Goal: Information Seeking & Learning: Learn about a topic

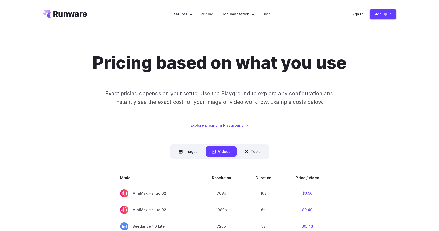
click at [194, 145] on nav "Images Videos Tools ****** ****** *****" at bounding box center [219, 152] width 98 height 14
click at [193, 152] on button "Images" at bounding box center [187, 152] width 31 height 10
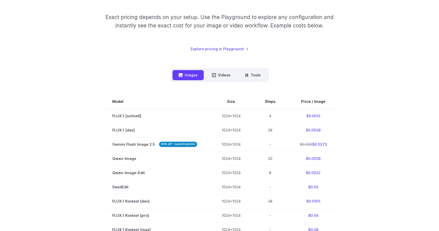
scroll to position [77, 0]
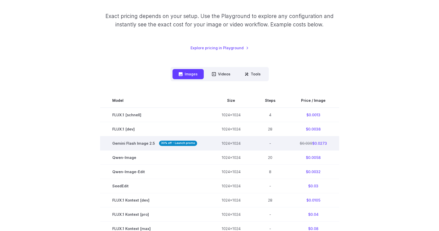
click at [137, 140] on span "Gemini Flash Image 2.5 30% off - Launch promo" at bounding box center [154, 143] width 85 height 6
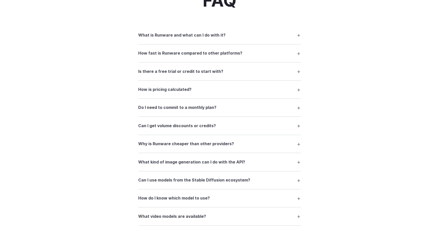
scroll to position [606, 0]
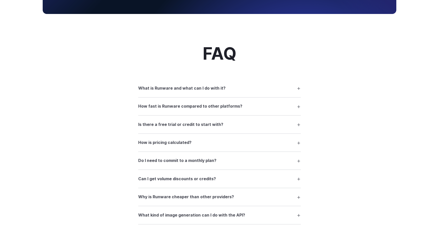
click at [185, 89] on h3 "What is Runware and what can I do with it?" at bounding box center [181, 88] width 87 height 7
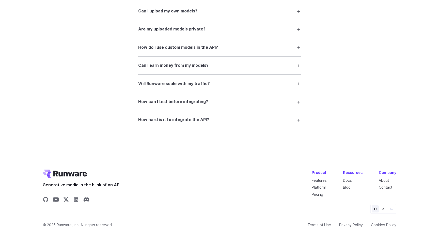
scroll to position [966, 0]
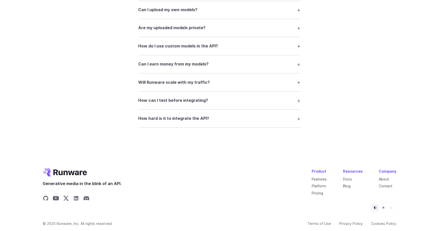
click at [163, 125] on details "How hard is it to integrate the API? It’s designed for developers. The API is w…" at bounding box center [219, 119] width 163 height 18
click at [165, 118] on h3 "How hard is it to integrate the API?" at bounding box center [173, 118] width 71 height 7
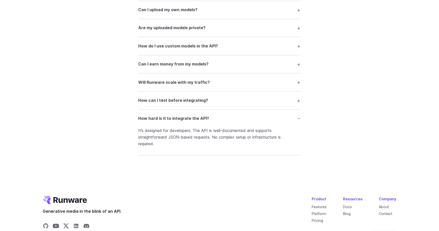
click at [164, 95] on details "How can I test before integrating? Use our interactive Playground to experiment…" at bounding box center [219, 101] width 163 height 18
click at [164, 101] on h3 "How can I test before integrating?" at bounding box center [173, 100] width 70 height 7
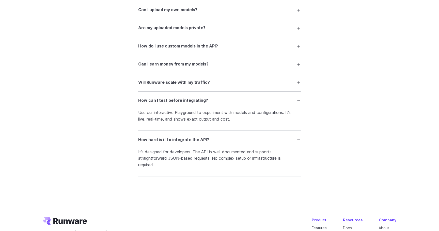
click at [163, 80] on h3 "Will Runware scale with my traffic?" at bounding box center [174, 82] width 72 height 7
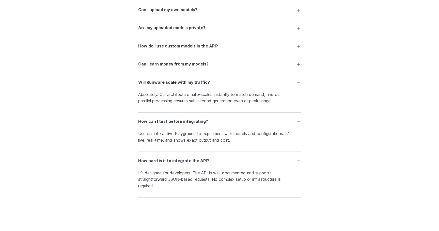
click at [162, 64] on h3 "Can I earn money from my models?" at bounding box center [173, 64] width 70 height 7
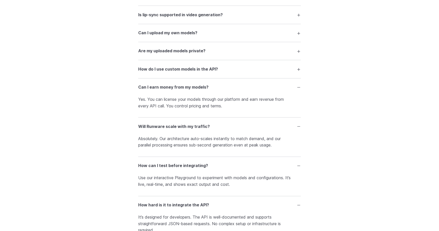
scroll to position [940, 0]
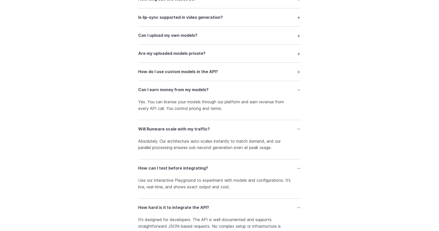
click at [169, 74] on h3 "How do I use custom models in the API?" at bounding box center [178, 72] width 80 height 7
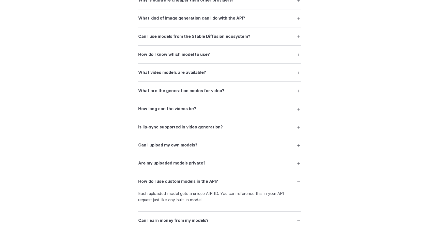
scroll to position [828, 0]
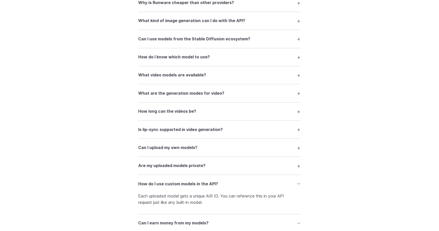
click at [156, 168] on h3 "Are my uploaded models private?" at bounding box center [171, 166] width 67 height 7
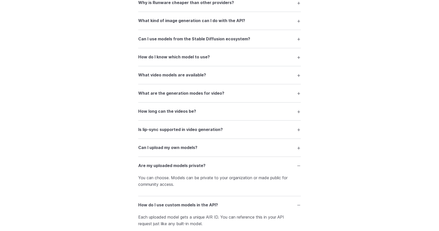
click at [151, 150] on h3 "Can I upload my own models?" at bounding box center [167, 148] width 59 height 7
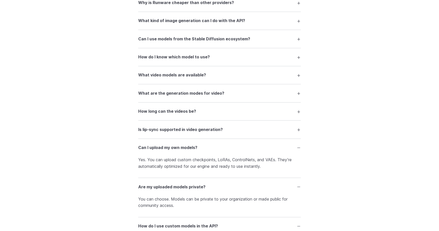
click at [164, 131] on h3 "Is lip-sync supported in video generation?" at bounding box center [180, 129] width 85 height 7
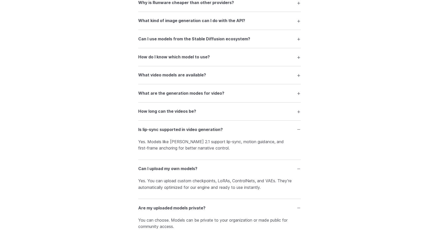
click at [164, 111] on h3 "How long can the videos be?" at bounding box center [167, 111] width 58 height 7
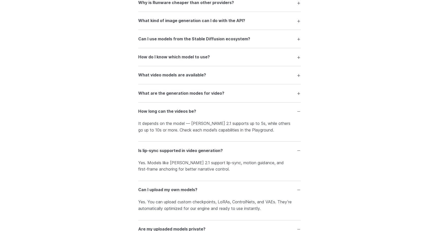
click at [166, 99] on details "What are the generation modes for video? You can generate video from text (T2V)…" at bounding box center [219, 93] width 163 height 18
click at [166, 94] on h3 "What are the generation modes for video?" at bounding box center [181, 93] width 86 height 7
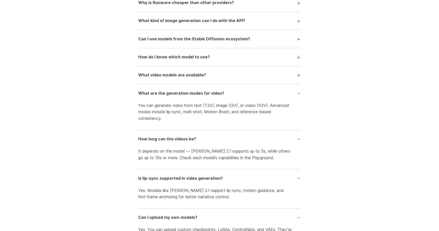
click at [167, 79] on summary "What video models are available?" at bounding box center [219, 75] width 163 height 10
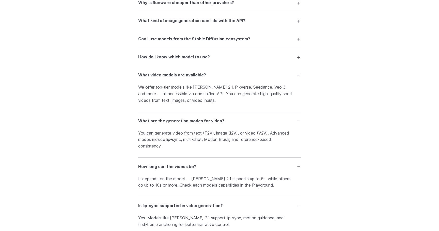
click at [167, 62] on details "How do I know which model to use? Our Playground lets you test any model before…" at bounding box center [219, 57] width 163 height 18
click at [167, 60] on h3 "How do I know which model to use?" at bounding box center [174, 57] width 72 height 7
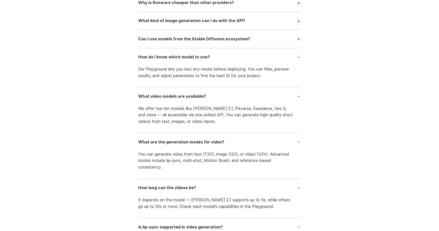
click at [167, 36] on h3 "Can I use models from the Stable Diffusion ecosystem?" at bounding box center [194, 39] width 112 height 7
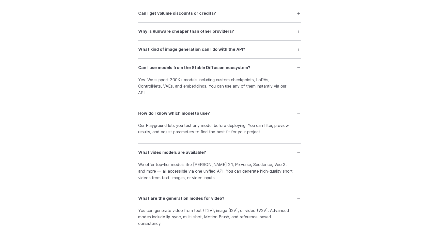
scroll to position [788, 0]
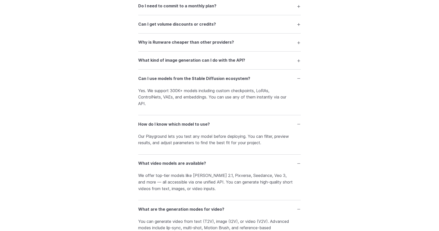
click at [207, 62] on h3 "What kind of image generation can I do with the API?" at bounding box center [191, 60] width 107 height 7
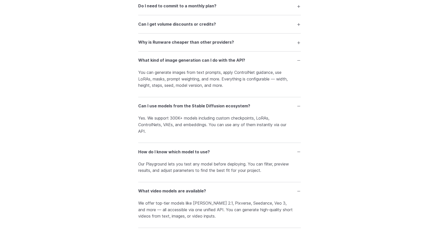
click at [207, 62] on h3 "What kind of image generation can I do with the API?" at bounding box center [191, 60] width 107 height 7
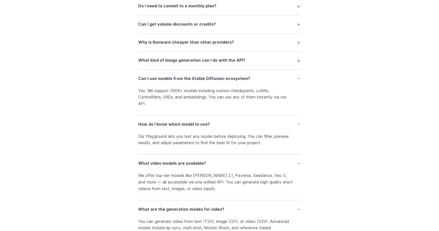
click at [207, 62] on h3 "What kind of image generation can I do with the API?" at bounding box center [191, 60] width 107 height 7
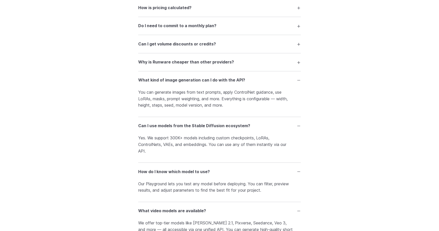
scroll to position [762, 0]
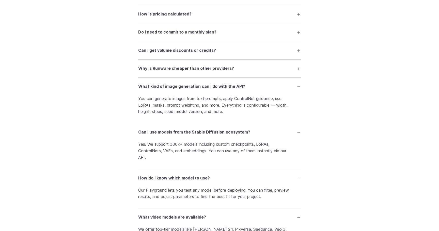
click at [189, 70] on h3 "Why is Runware cheaper than other providers?" at bounding box center [186, 68] width 96 height 7
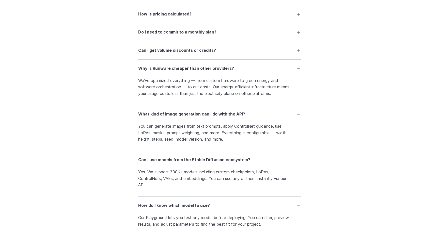
click at [177, 47] on h3 "Can I get volume discounts or credits?" at bounding box center [177, 50] width 78 height 7
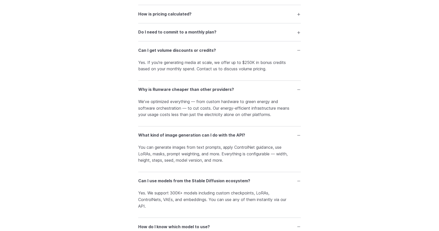
click at [175, 36] on summary "Do I need to commit to a monthly plan?" at bounding box center [219, 32] width 163 height 10
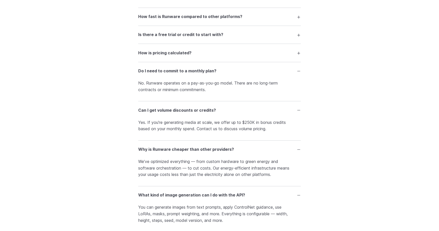
scroll to position [724, 0]
click at [172, 55] on h3 "How is pricing calculated?" at bounding box center [164, 53] width 53 height 7
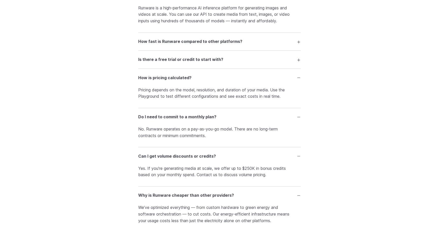
scroll to position [698, 0]
click at [171, 58] on h3 "Is there a free trial or credit to start with?" at bounding box center [180, 59] width 85 height 7
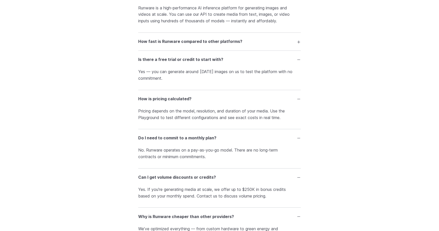
click at [171, 40] on h3 "How fast is Runware compared to other platforms?" at bounding box center [190, 41] width 104 height 7
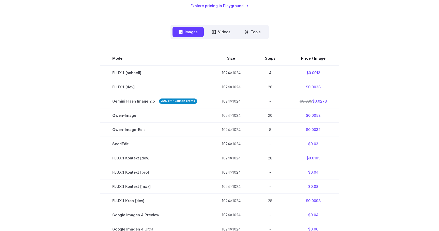
scroll to position [109, 0]
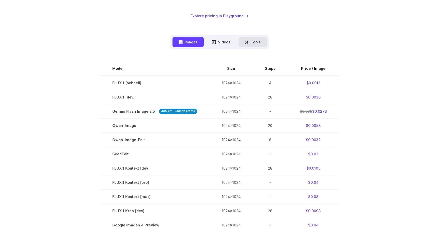
click at [240, 39] on button "Tools" at bounding box center [252, 42] width 28 height 10
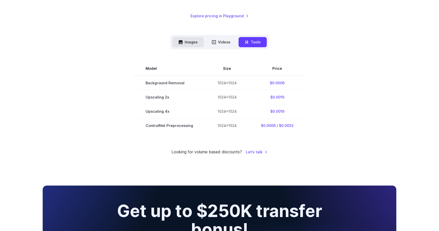
click at [193, 42] on button "Images" at bounding box center [187, 42] width 31 height 10
